Goal: Complete application form: Complete application form

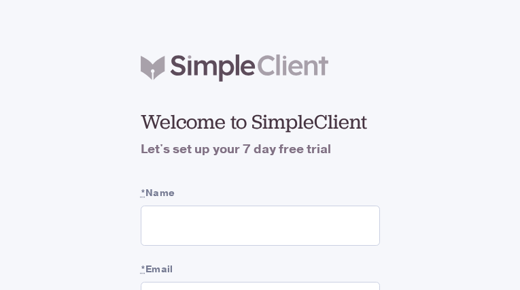
type input "mhFDeKgMpZHH"
type input "FCqqSUDO"
type input "[EMAIL_ADDRESS][DOMAIN_NAME]"
checkbox input "false"
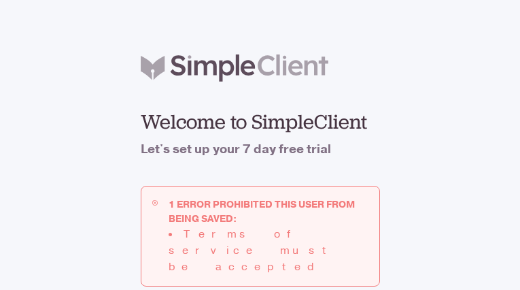
type input "[EMAIL_ADDRESS][DOMAIN_NAME]"
checkbox input "false"
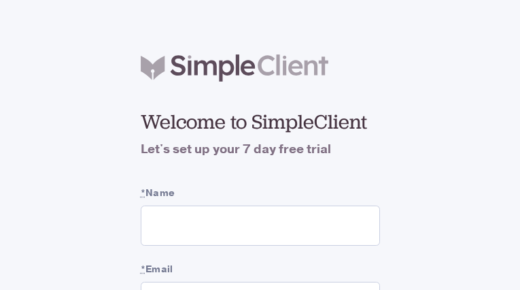
type input "ZOXwFmakKjdhL"
type input "TvnDlOPWABWDez"
type input "[EMAIL_ADDRESS][DOMAIN_NAME]"
